Goal: Task Accomplishment & Management: Complete application form

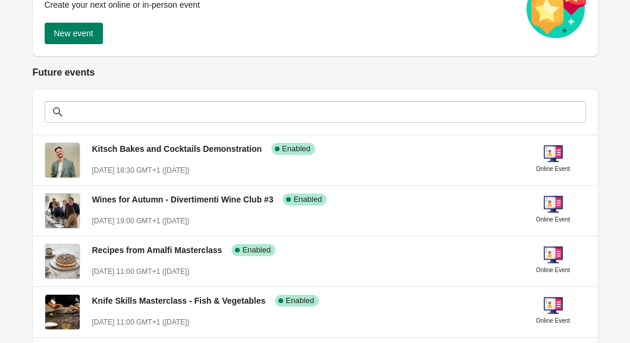
scroll to position [184, 0]
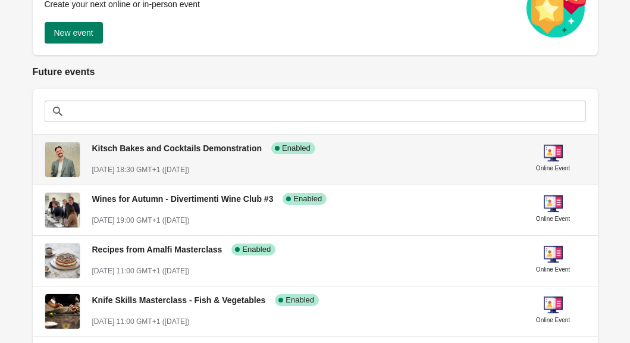
click at [350, 153] on div "Kitsch Bakes and Cocktails Demonstration Success Complete Enabled" at bounding box center [297, 143] width 428 height 22
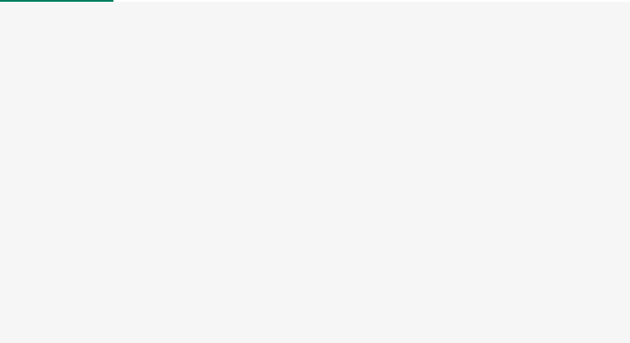
select select "US"
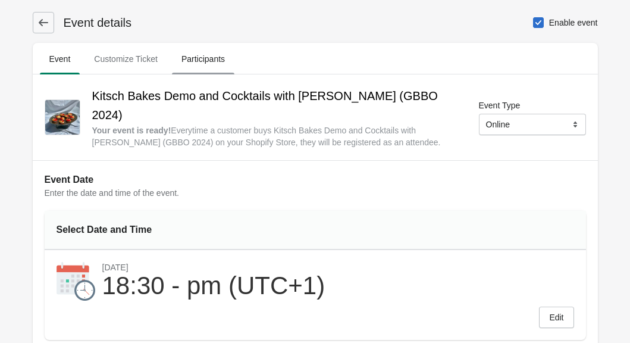
click at [228, 67] on span "Participants" at bounding box center [203, 58] width 62 height 21
select select "US"
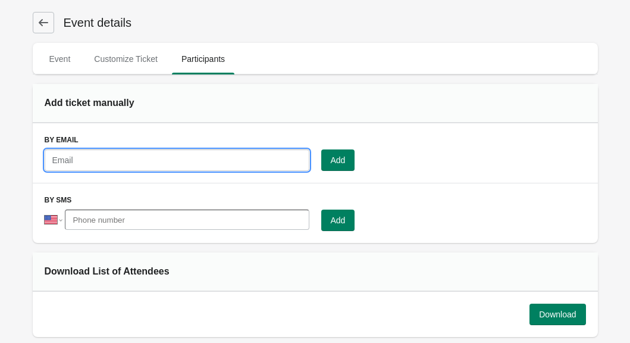
click at [172, 158] on input "text" at bounding box center [177, 159] width 265 height 21
type input "[EMAIL_ADDRESS][DOMAIN_NAME]"
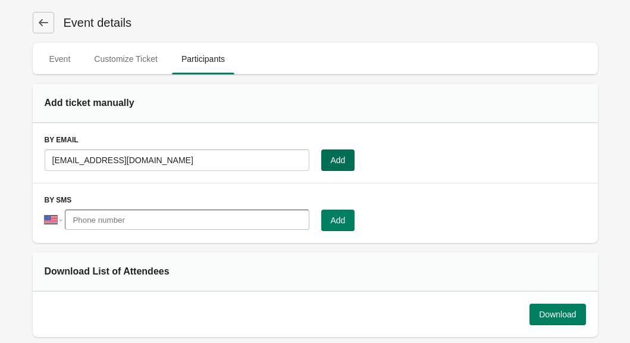
click at [344, 160] on span "Add" at bounding box center [338, 160] width 15 height 10
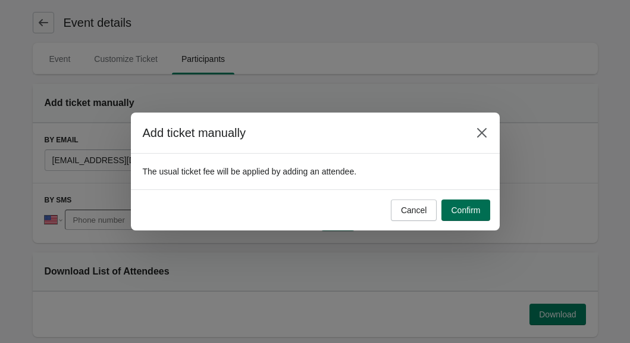
click at [468, 215] on button "Confirm" at bounding box center [465, 209] width 48 height 21
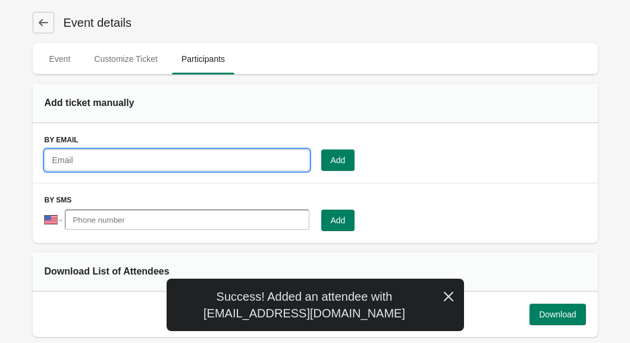
click at [137, 162] on input "text" at bounding box center [177, 159] width 265 height 21
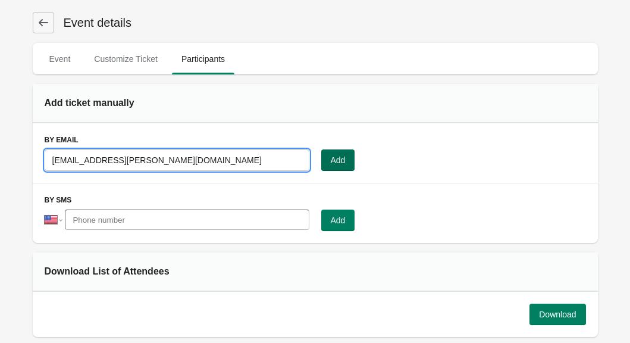
type input "[EMAIL_ADDRESS][PERSON_NAME][DOMAIN_NAME]"
click at [351, 161] on button "Add" at bounding box center [338, 159] width 34 height 21
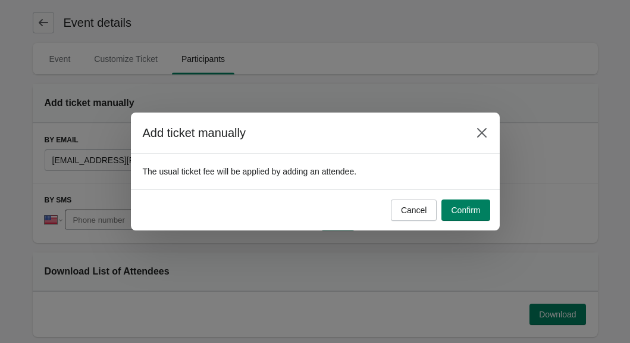
click at [466, 222] on div "Cancel Confirm" at bounding box center [315, 209] width 369 height 41
click at [466, 214] on span "Confirm" at bounding box center [465, 210] width 29 height 10
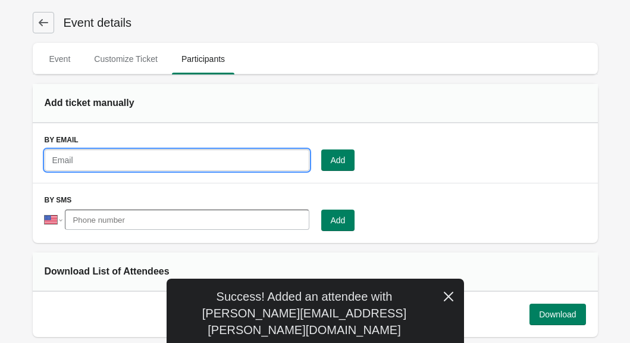
click at [183, 159] on input "text" at bounding box center [177, 159] width 265 height 21
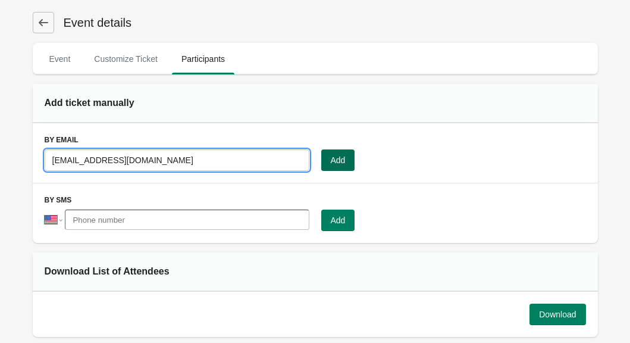
type input "[EMAIL_ADDRESS][DOMAIN_NAME]"
click at [344, 163] on span "Add" at bounding box center [338, 160] width 15 height 10
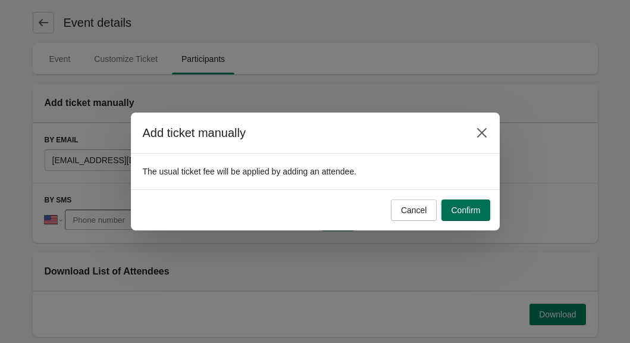
click at [465, 210] on span "Confirm" at bounding box center [465, 210] width 29 height 10
